Goal: Contribute content

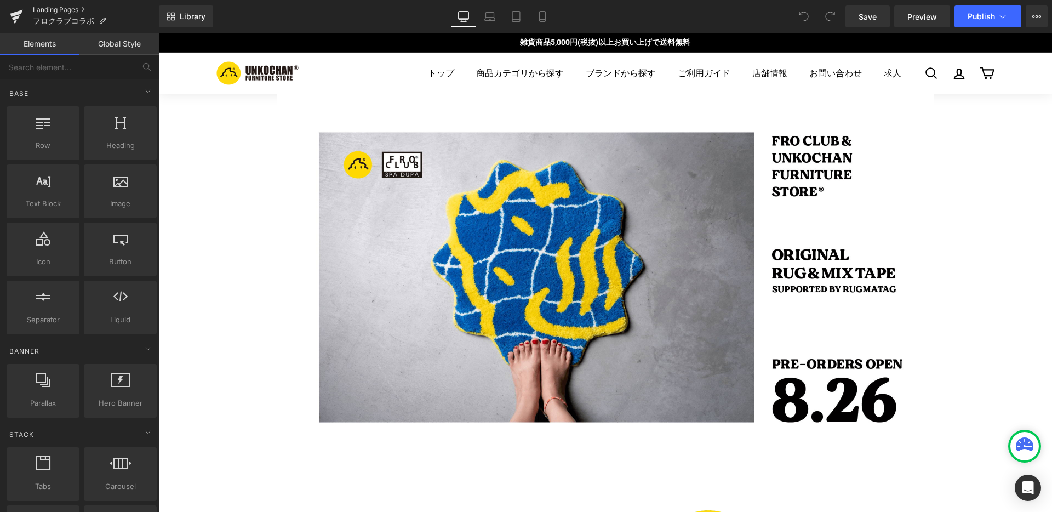
click at [78, 9] on link "Landing Pages" at bounding box center [96, 9] width 126 height 9
click at [1002, 15] on icon at bounding box center [1002, 16] width 11 height 11
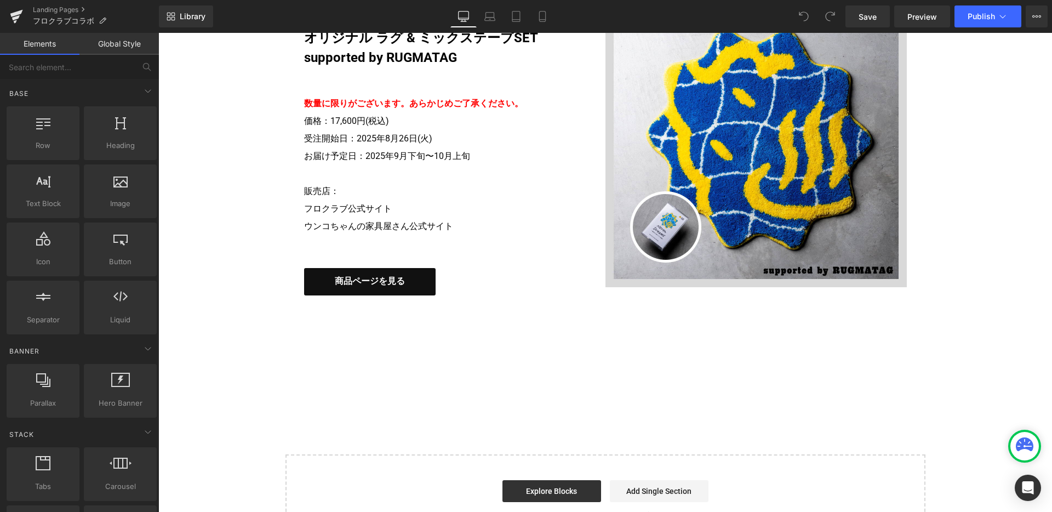
scroll to position [2500, 0]
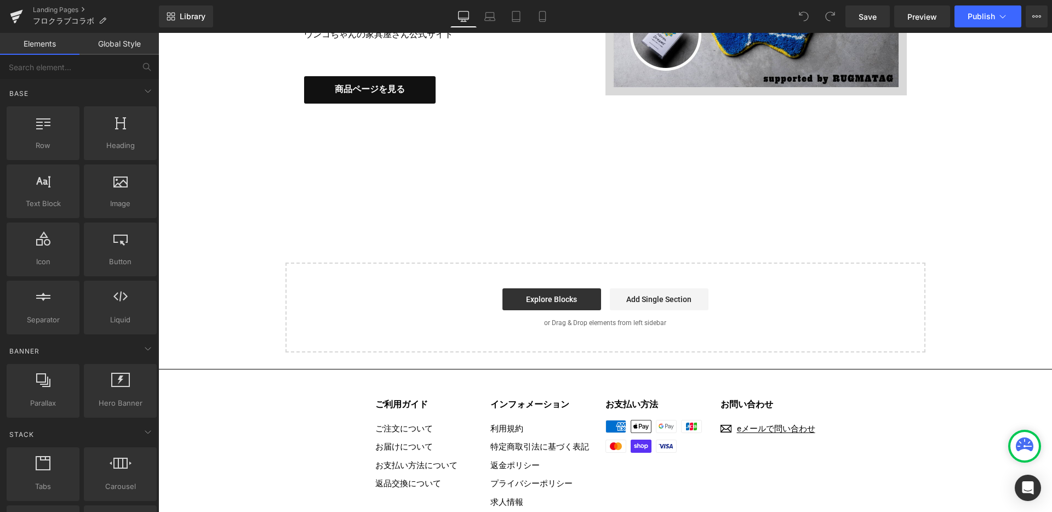
click at [337, 92] on span "商品ページを見る" at bounding box center [370, 89] width 70 height 13
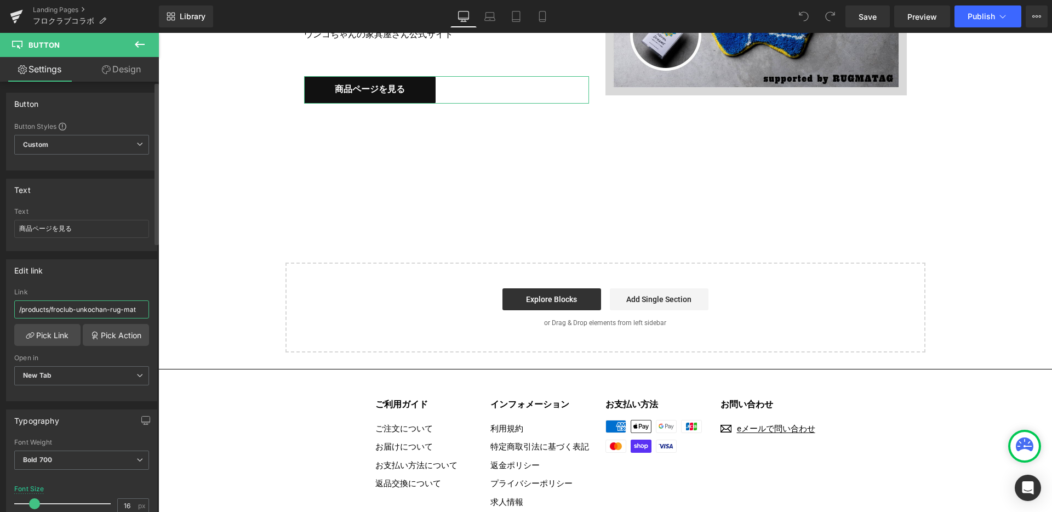
click at [93, 306] on input "/products/froclub-unkochan-rug-mat" at bounding box center [81, 309] width 135 height 18
type input "https://unkochan.com/products/froclub-unkochan-rug-mat?_pos=1&_sid=c67729e79&_s…"
click at [860, 24] on link "Save" at bounding box center [867, 16] width 44 height 22
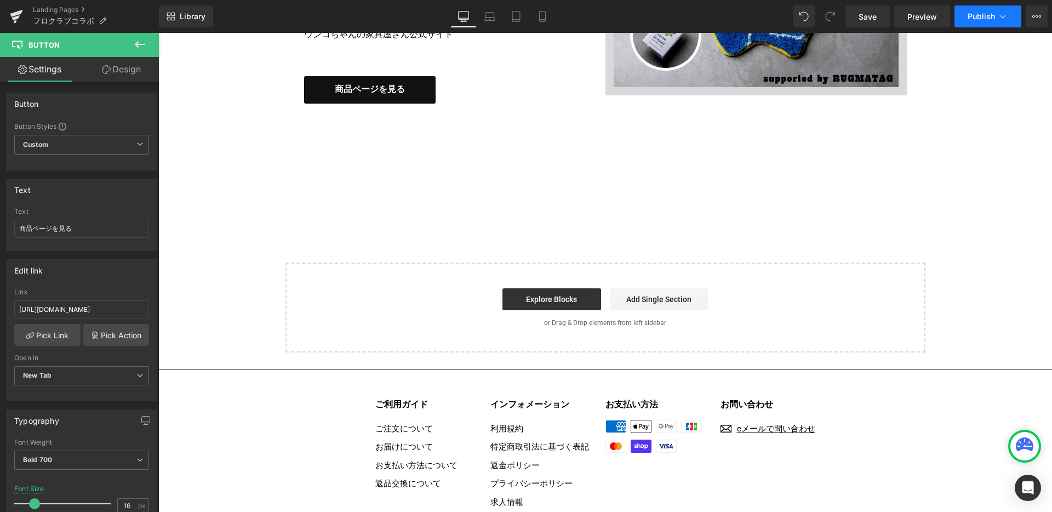
click at [1009, 15] on button "Publish" at bounding box center [987, 16] width 67 height 22
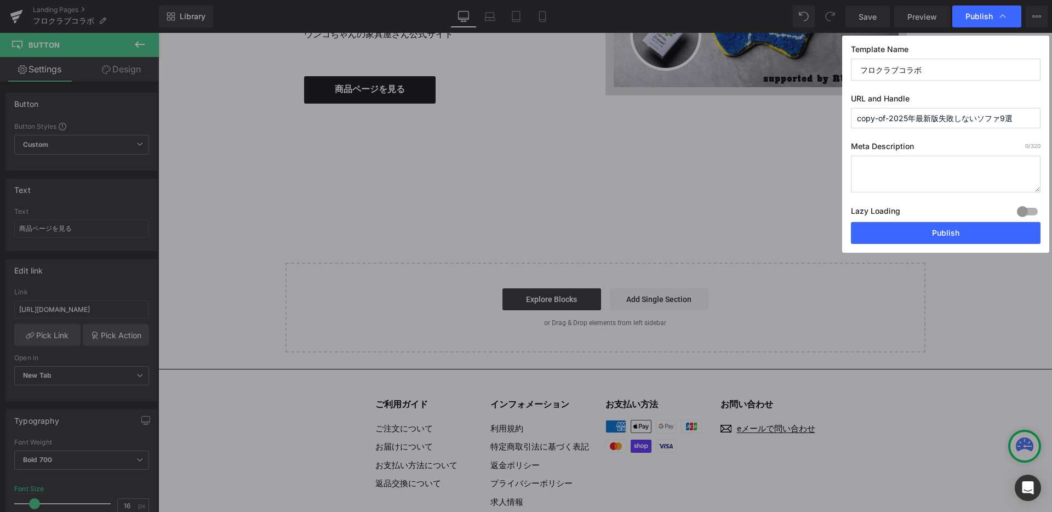
paste input "x ウンコちゃんの家具屋さんオリジナル ラグ ＆ ミックステープSET"
type input "フロクラブ x ウンコちゃんの家具屋さんオリジナル ラグ ＆ ミックステープSET"
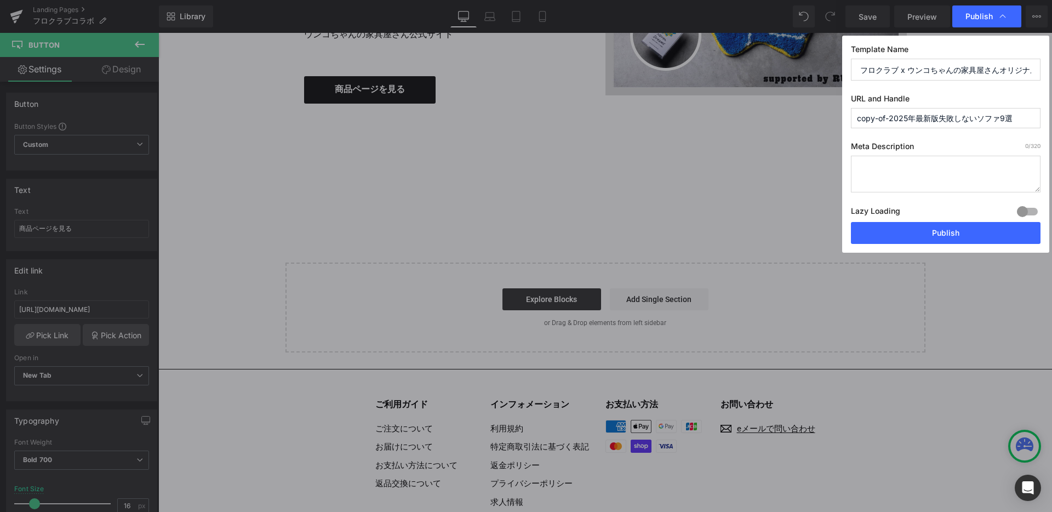
click at [0, 0] on textarea at bounding box center [0, 0] width 0 height 0
paste textarea "FROCLUB×ウンコちゃんの家具屋さんの数量限定コラボラグマットが登場！RUGMATAGさんサポートによるシンボル入りラグマットとGONZ from FRO…"
type textarea "FROCLUB×ウンコちゃんの家具屋さんの数量限定コラボラグマットが登場！RUGMATAGさんサポートによるシンボル入りラグマットとGONZ from FRO…"
click at [923, 119] on input "copy-of-2025年最新版失敗しないソファ9選" at bounding box center [946, 118] width 190 height 20
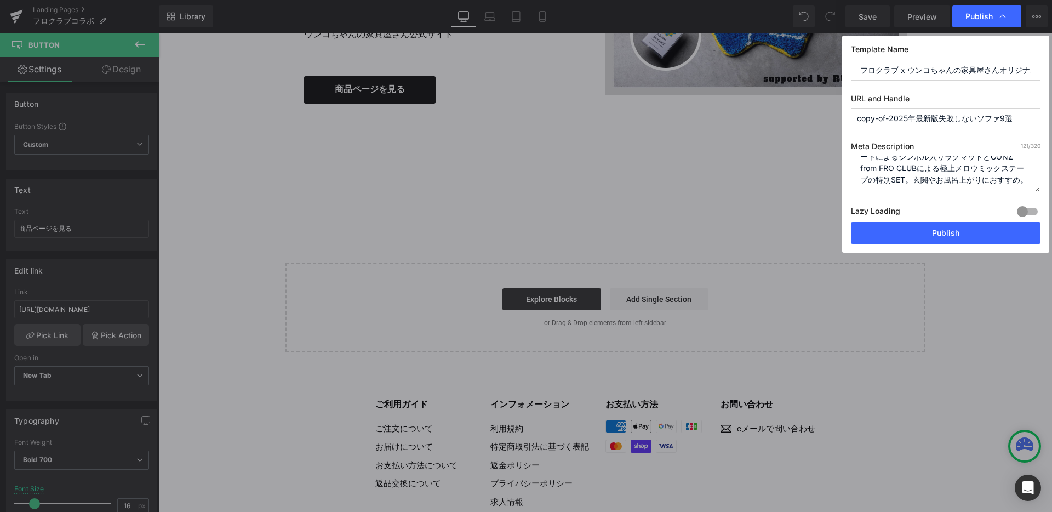
paste input "froclub-unkochan-collab"
type input "froclub-unkochan-collab"
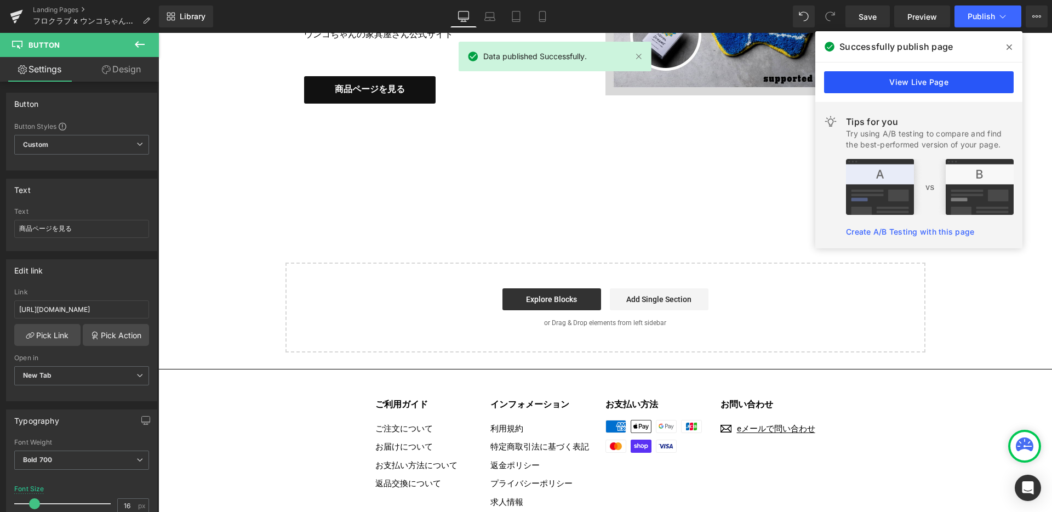
click at [969, 85] on link "View Live Page" at bounding box center [919, 82] width 190 height 22
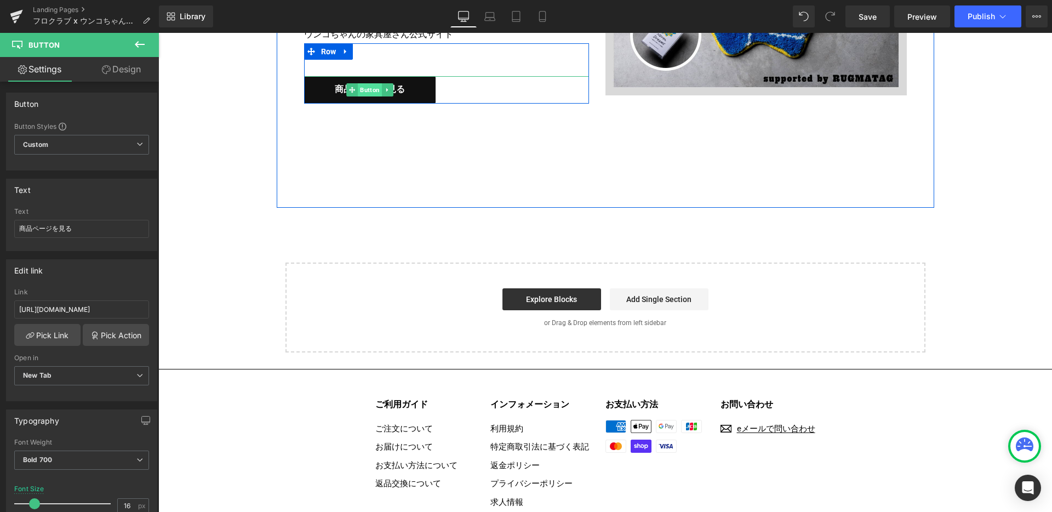
click at [370, 85] on span "Button" at bounding box center [370, 89] width 24 height 13
click at [419, 87] on link "商品ページを見る" at bounding box center [369, 89] width 131 height 27
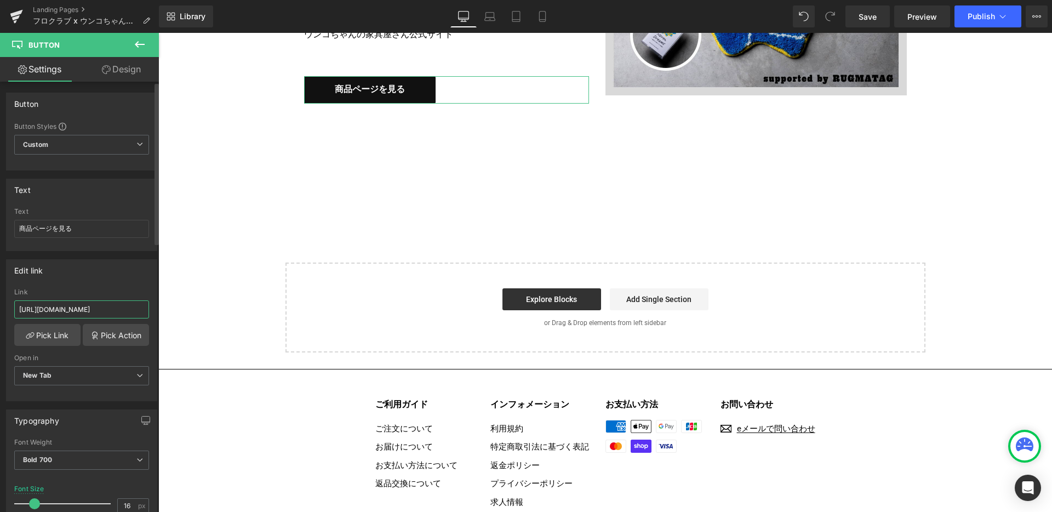
click at [38, 312] on input "https://unkochan.com/products/froclub-unkochan-rug-mat?_pos=1&_sid=c67729e79&_s…" at bounding box center [81, 309] width 135 height 18
paste input "text"
type input "https://unkochan.com/products/froclub-unkochan-rug-mat"
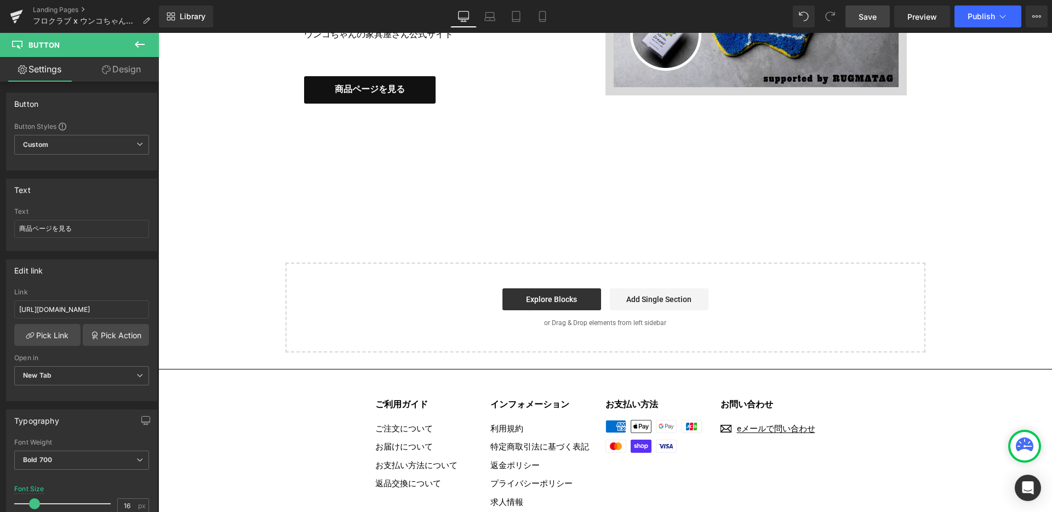
click at [873, 18] on span "Save" at bounding box center [868, 17] width 18 height 12
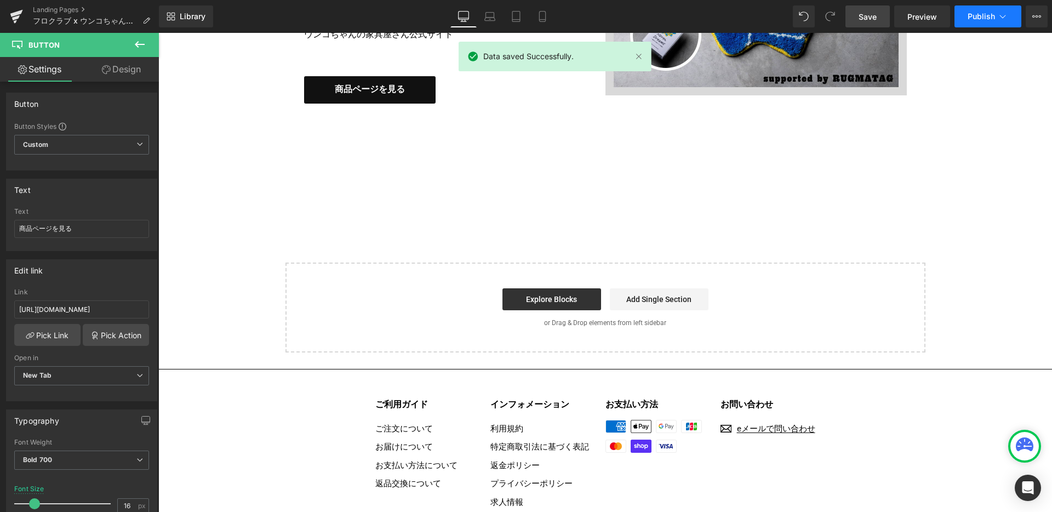
click at [977, 15] on span "Publish" at bounding box center [981, 16] width 27 height 9
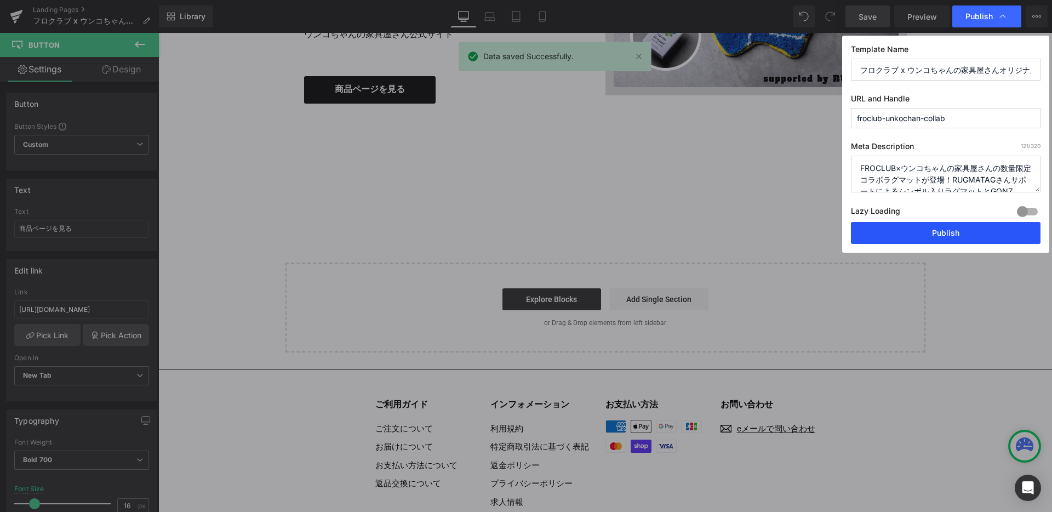
click at [920, 237] on button "Publish" at bounding box center [946, 233] width 190 height 22
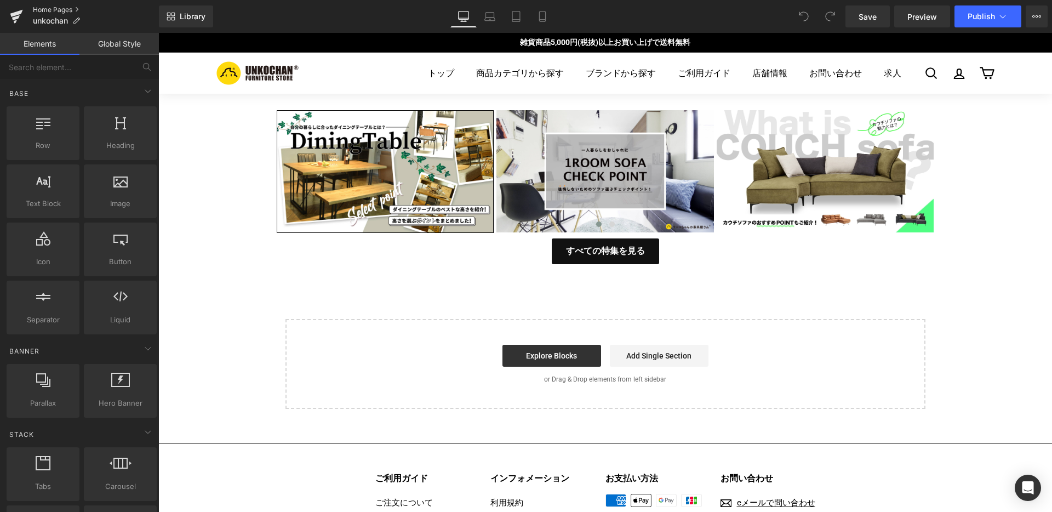
click at [53, 10] on link "Home Pages" at bounding box center [96, 9] width 126 height 9
